Goal: Task Accomplishment & Management: Manage account settings

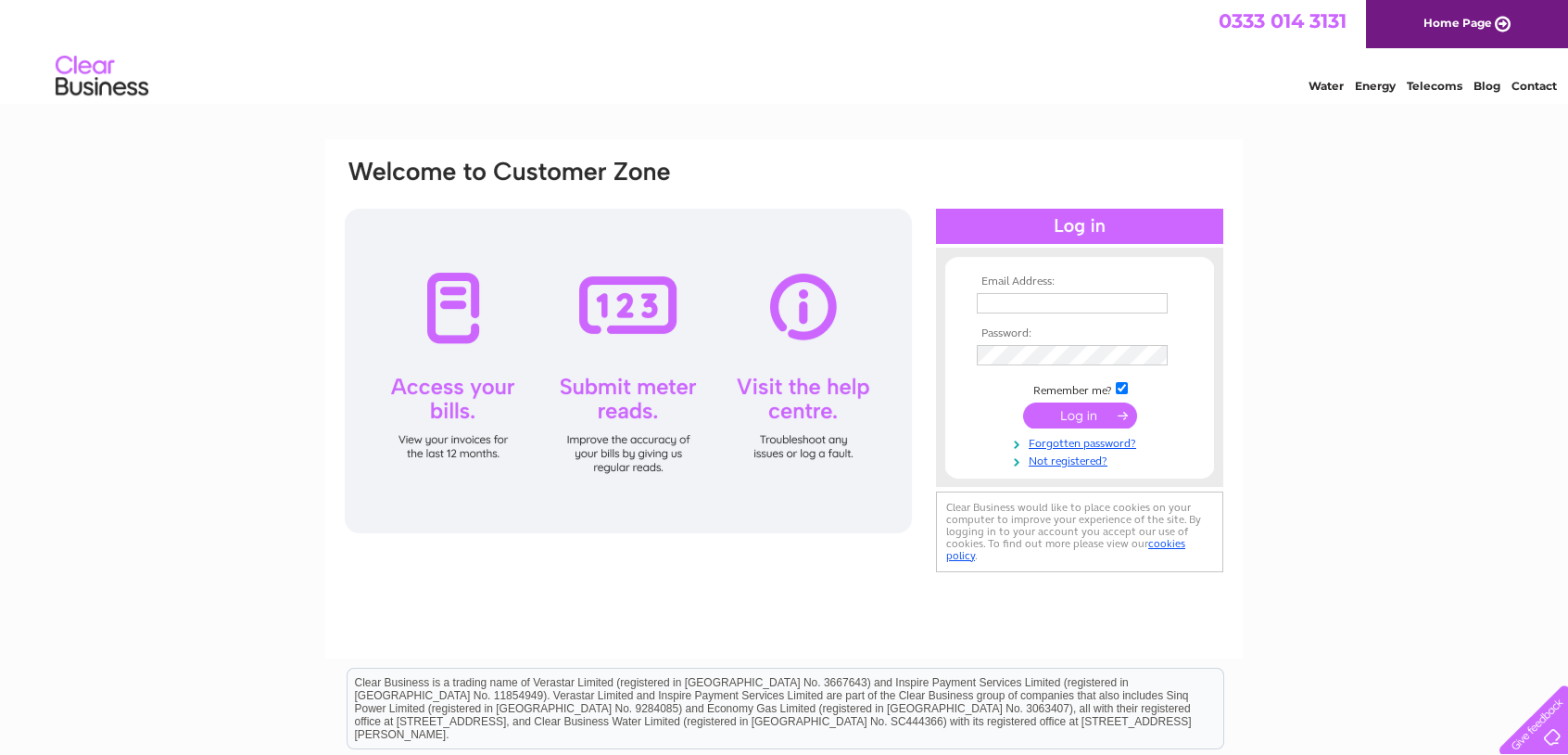
type input "[EMAIL_ADDRESS][DOMAIN_NAME]"
click at [1073, 418] on input "submit" at bounding box center [1080, 415] width 114 height 26
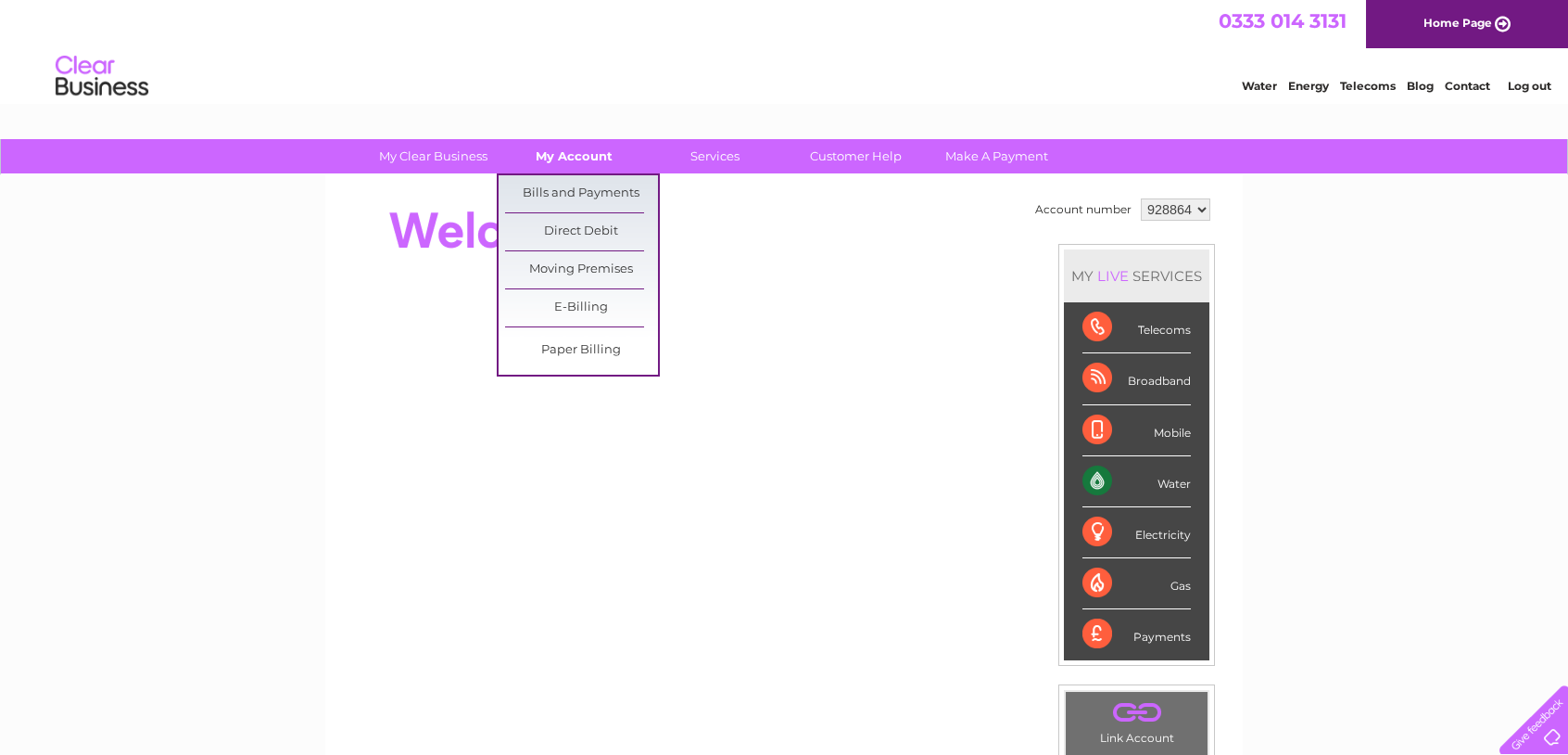
click at [555, 157] on link "My Account" at bounding box center [575, 156] width 153 height 34
click at [555, 192] on link "Bills and Payments" at bounding box center [581, 193] width 153 height 37
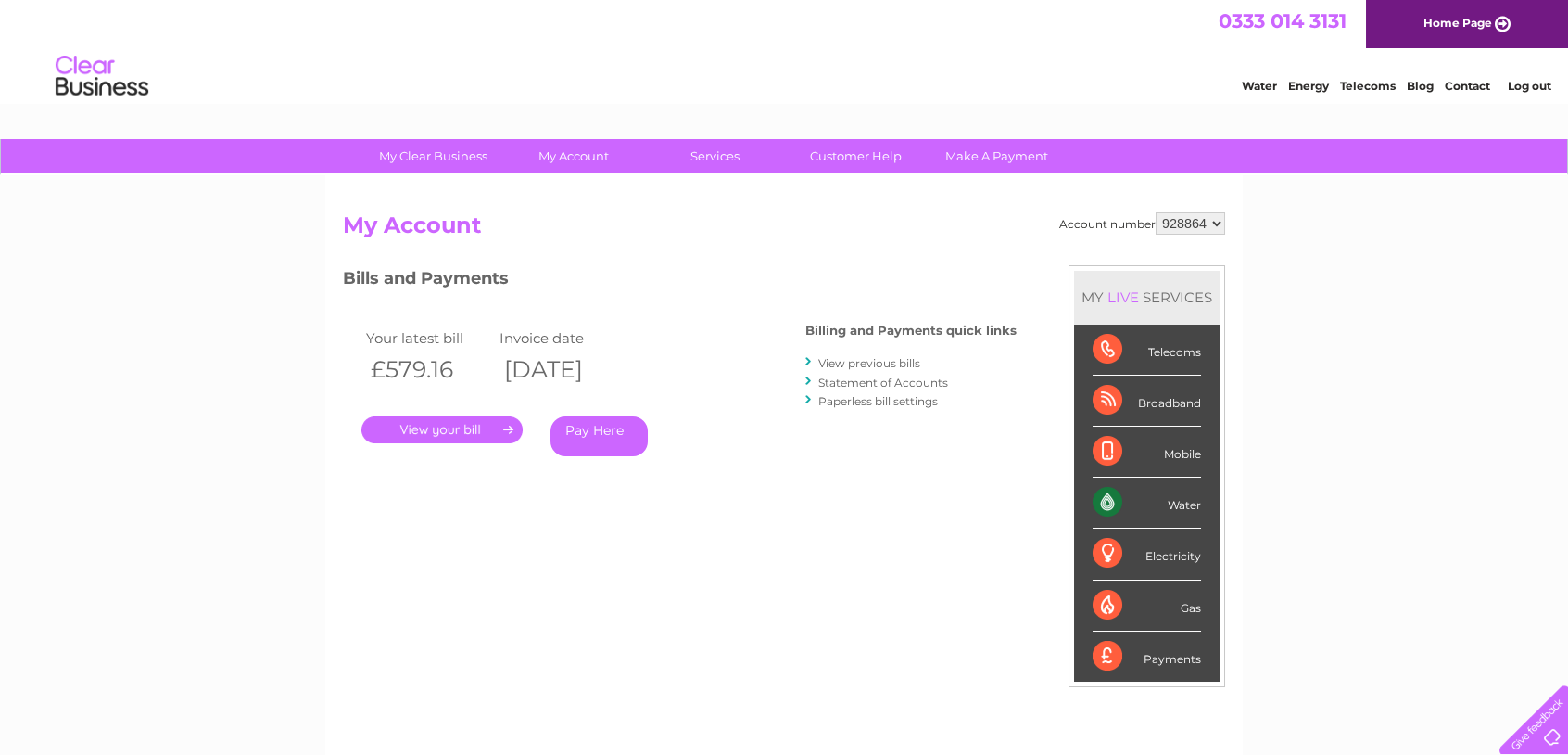
click at [453, 440] on link "." at bounding box center [442, 430] width 161 height 27
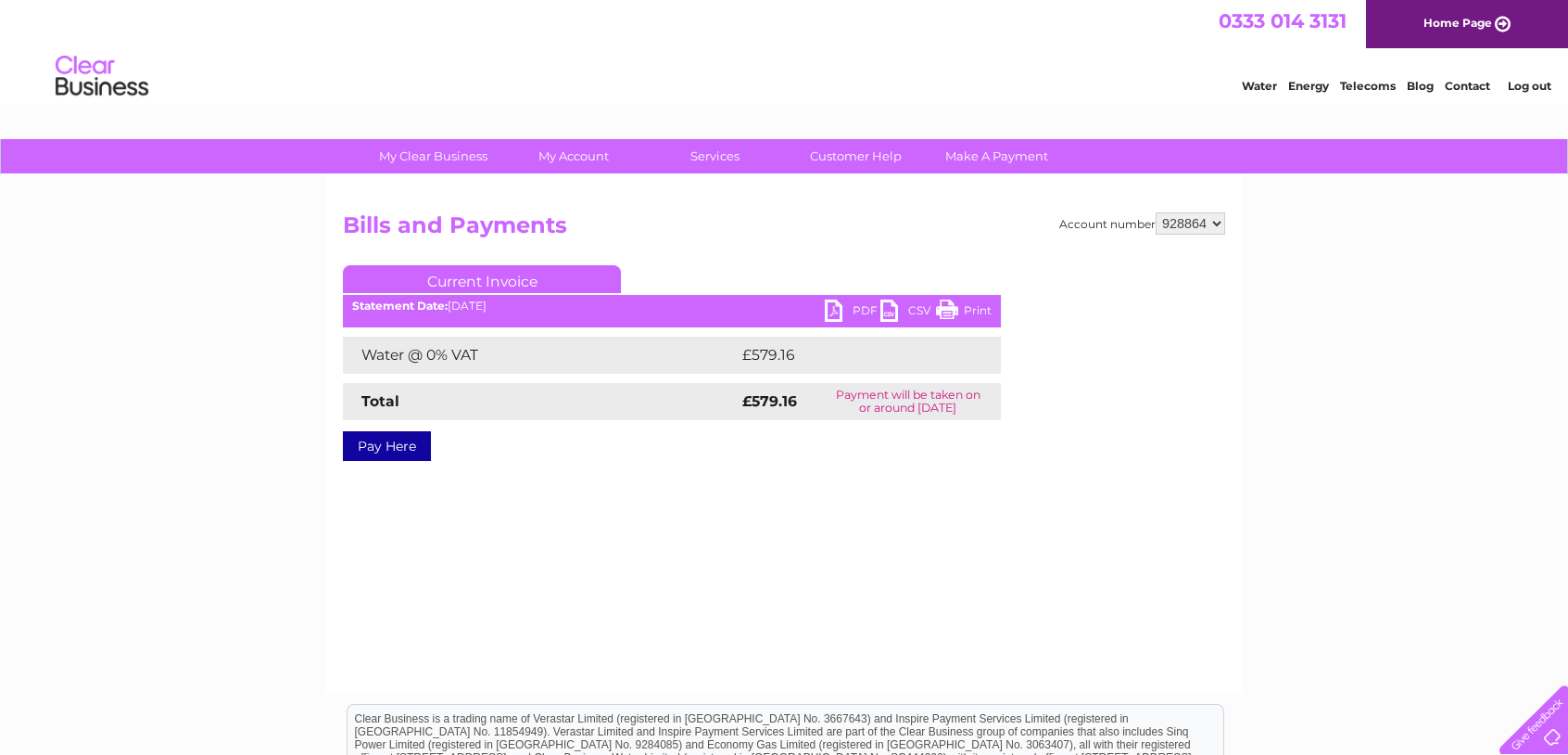
click at [844, 310] on link "PDF" at bounding box center [852, 313] width 56 height 27
